Goal: Transaction & Acquisition: Purchase product/service

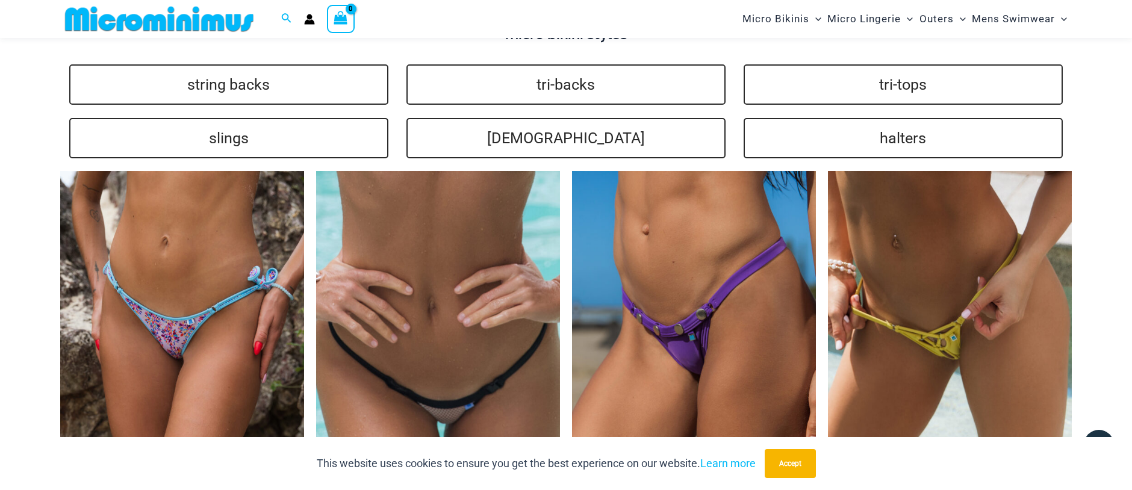
scroll to position [3044, 0]
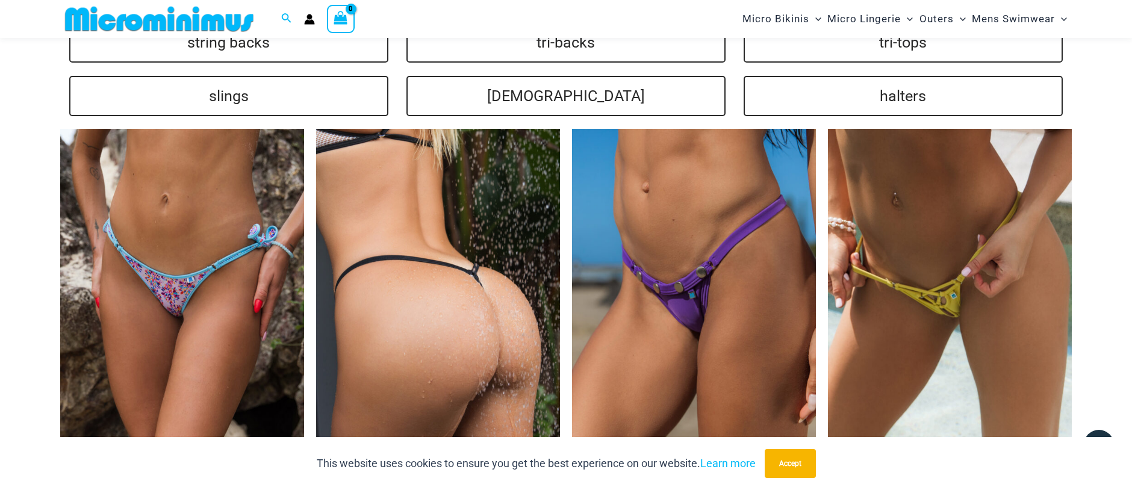
click at [388, 235] on img at bounding box center [438, 312] width 244 height 366
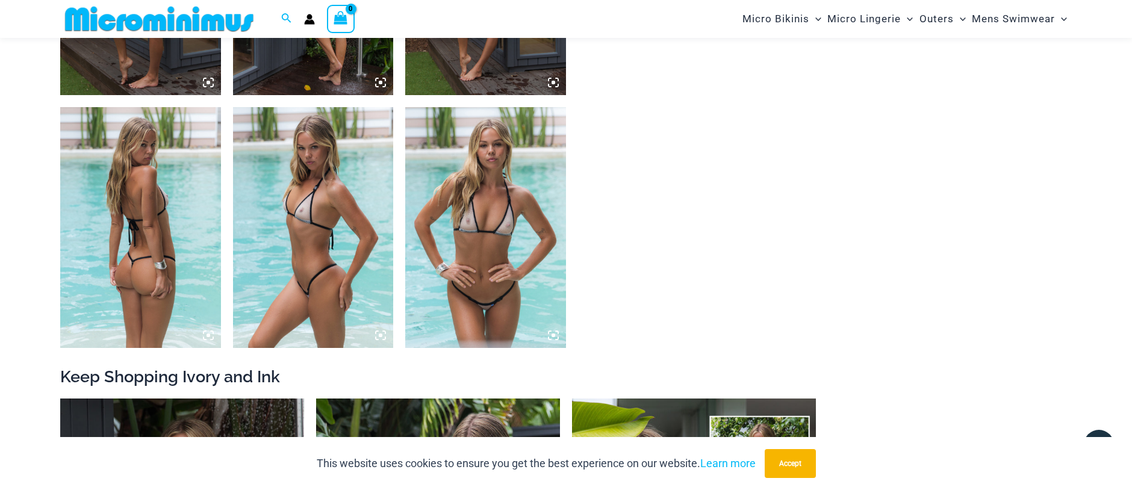
scroll to position [1310, 0]
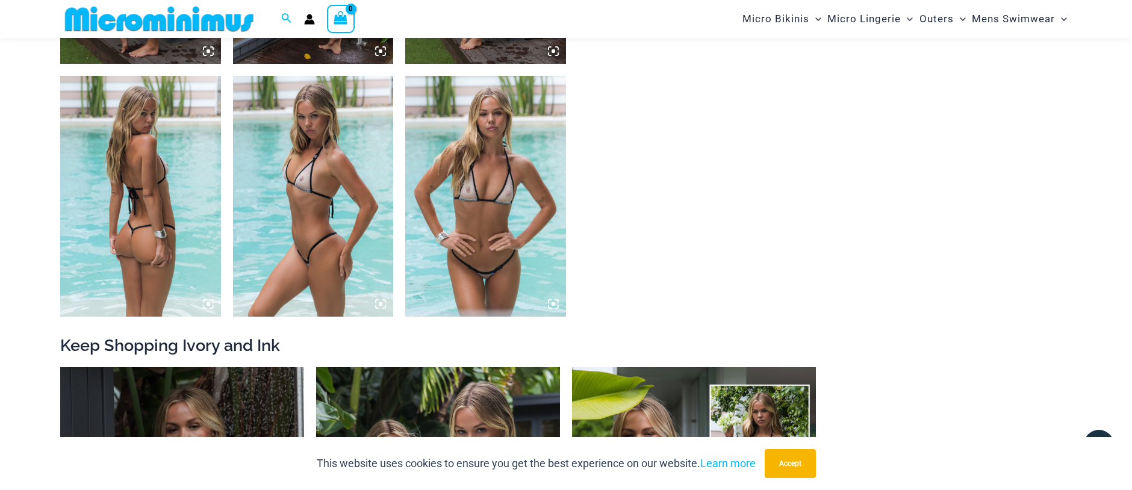
click at [314, 223] on img at bounding box center [313, 196] width 161 height 241
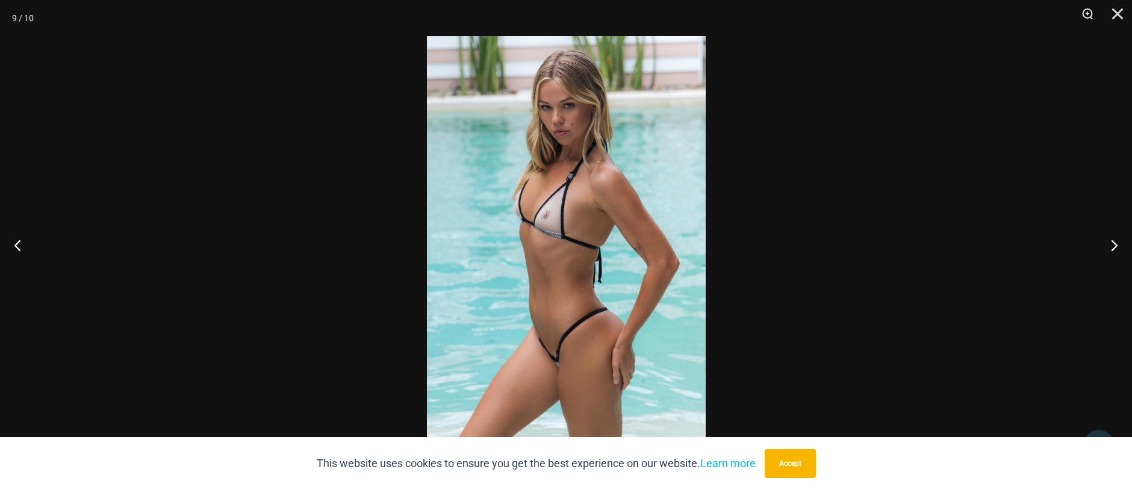
click at [486, 267] on img at bounding box center [566, 245] width 279 height 418
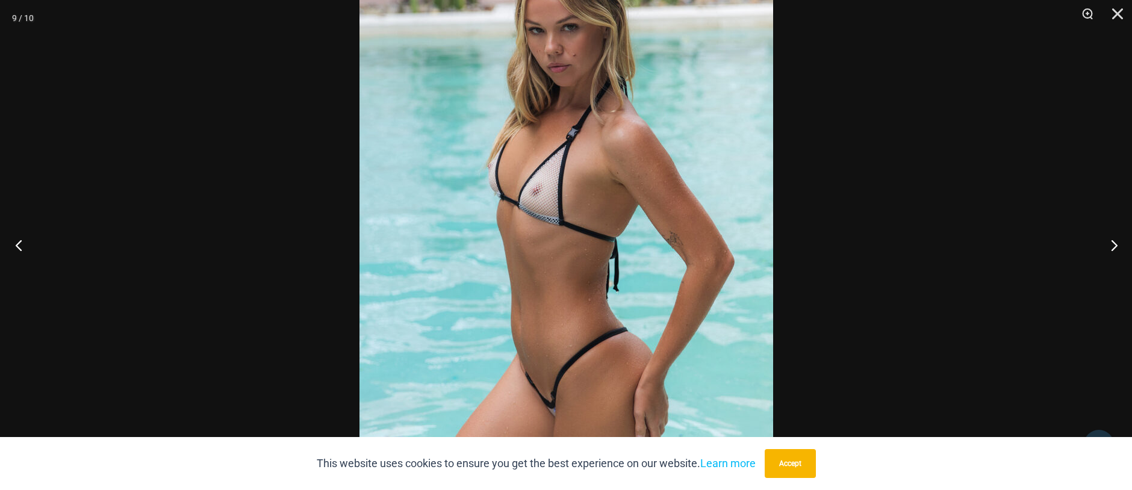
click at [23, 245] on button "Previous" at bounding box center [22, 245] width 45 height 60
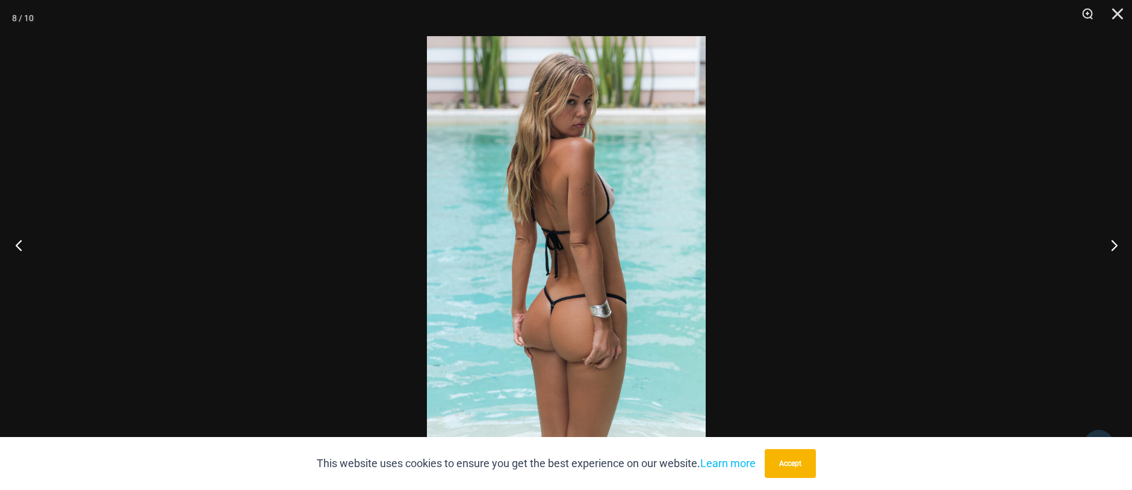
click at [23, 245] on button "Previous" at bounding box center [22, 245] width 45 height 60
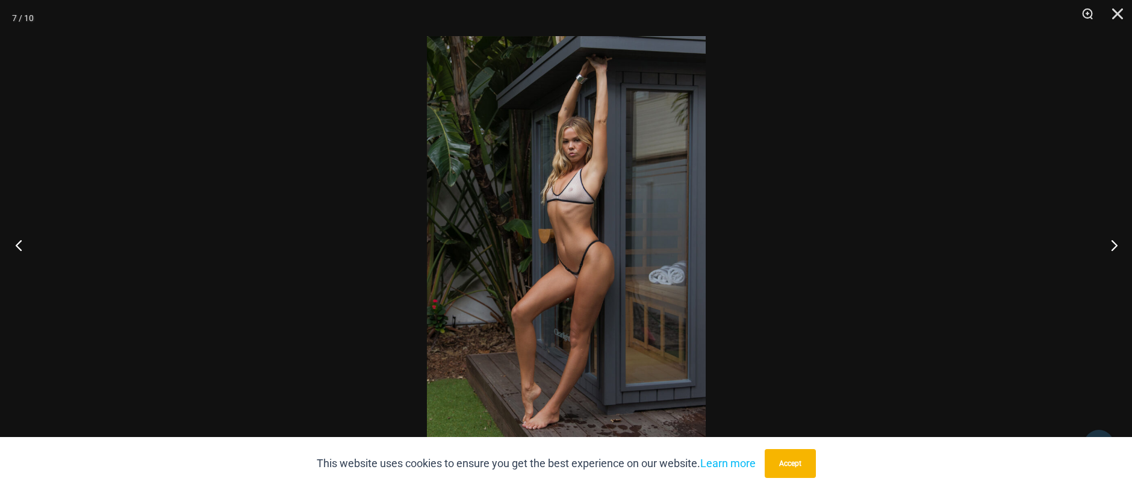
click at [23, 245] on button "Previous" at bounding box center [22, 245] width 45 height 60
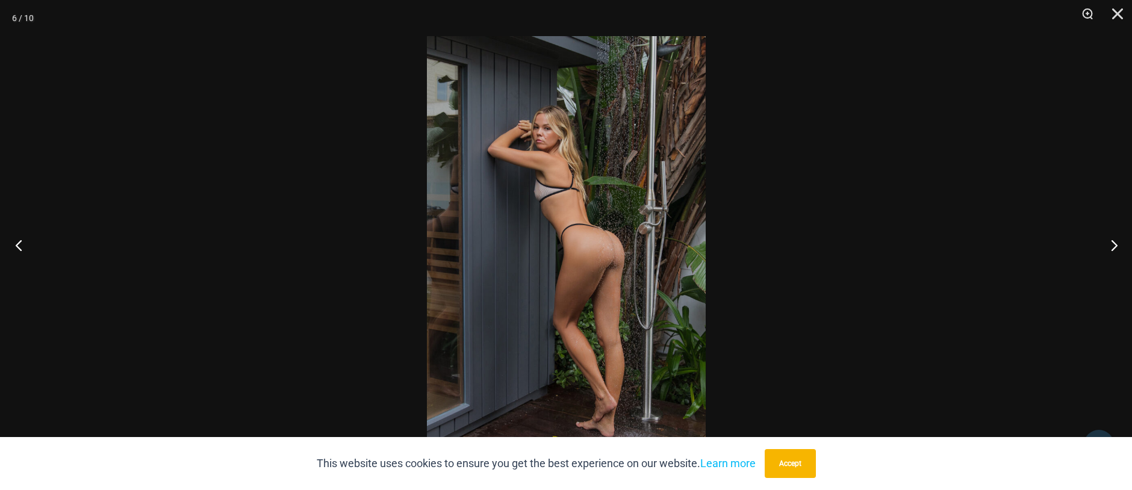
click at [23, 245] on button "Previous" at bounding box center [22, 245] width 45 height 60
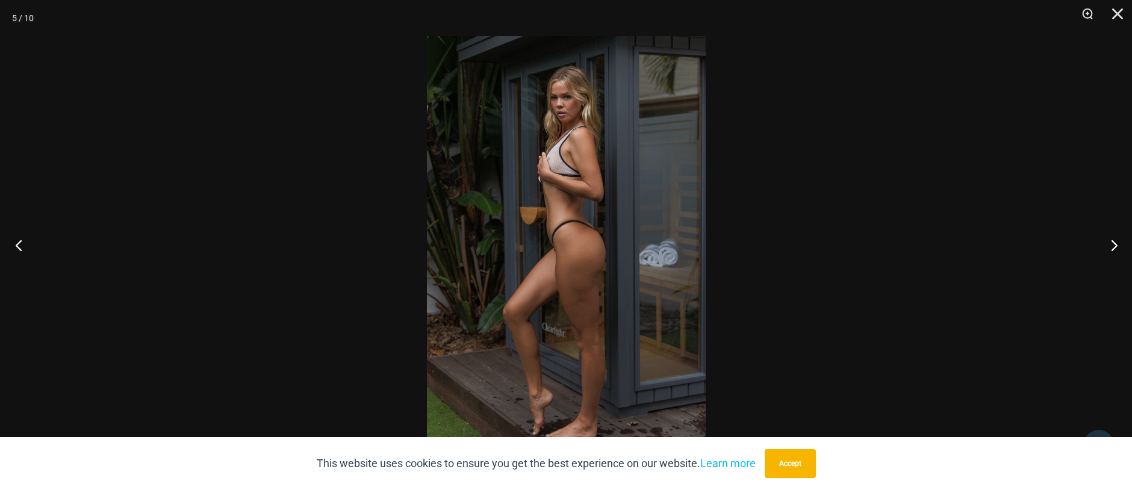
click at [23, 245] on button "Previous" at bounding box center [22, 245] width 45 height 60
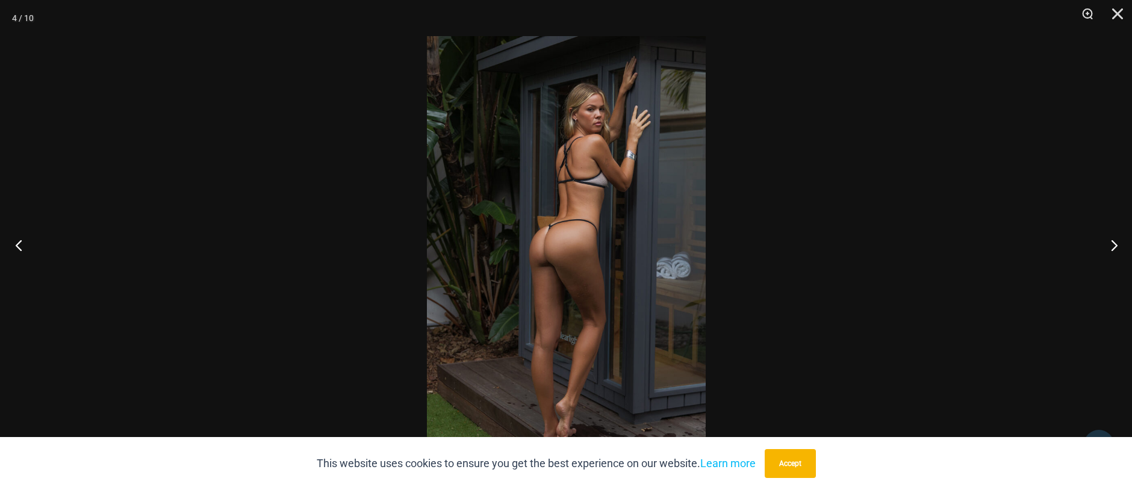
click at [23, 245] on button "Previous" at bounding box center [22, 245] width 45 height 60
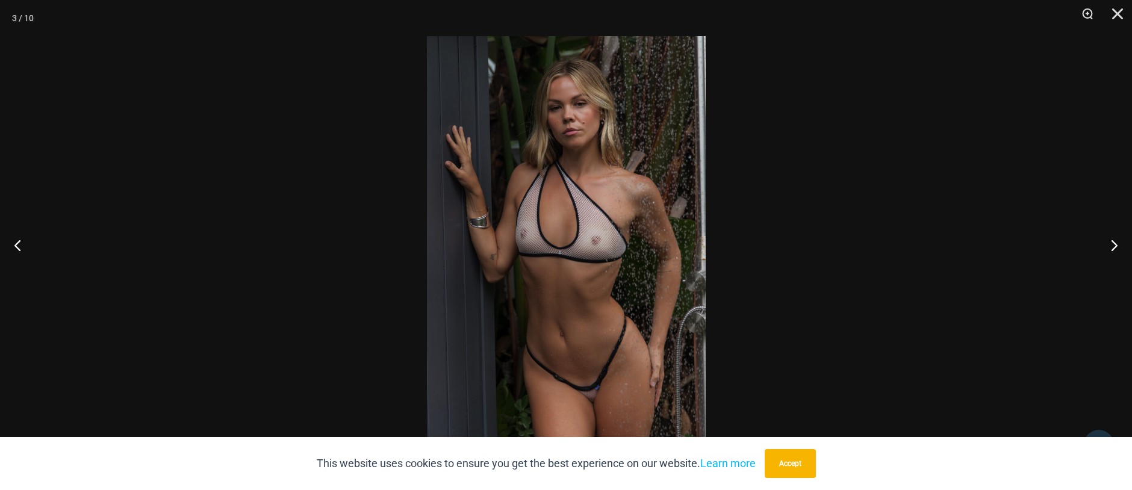
click at [576, 275] on img at bounding box center [566, 245] width 279 height 418
